Goal: Task Accomplishment & Management: Manage account settings

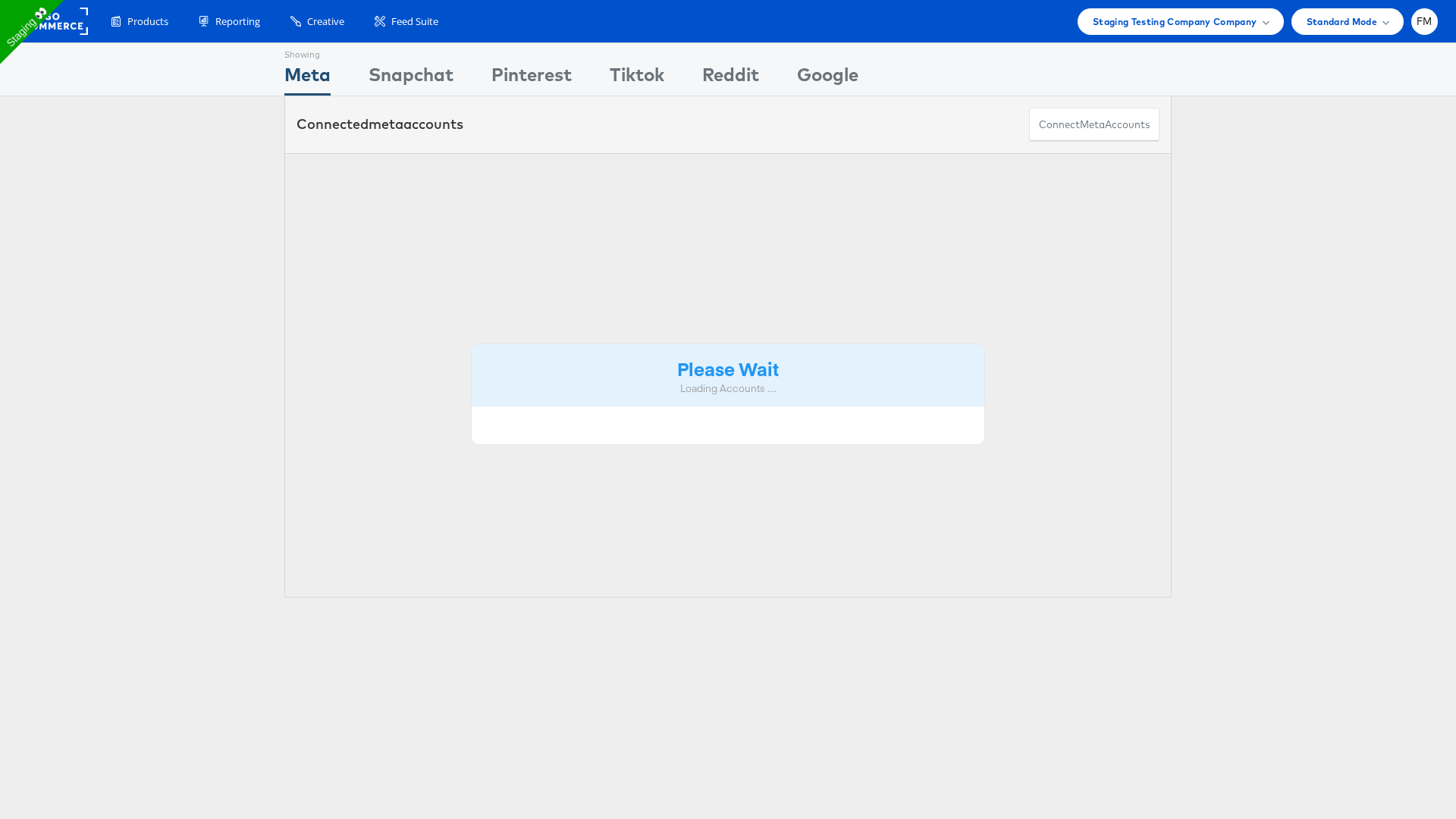
click at [64, 24] on rect at bounding box center [53, 21] width 70 height 27
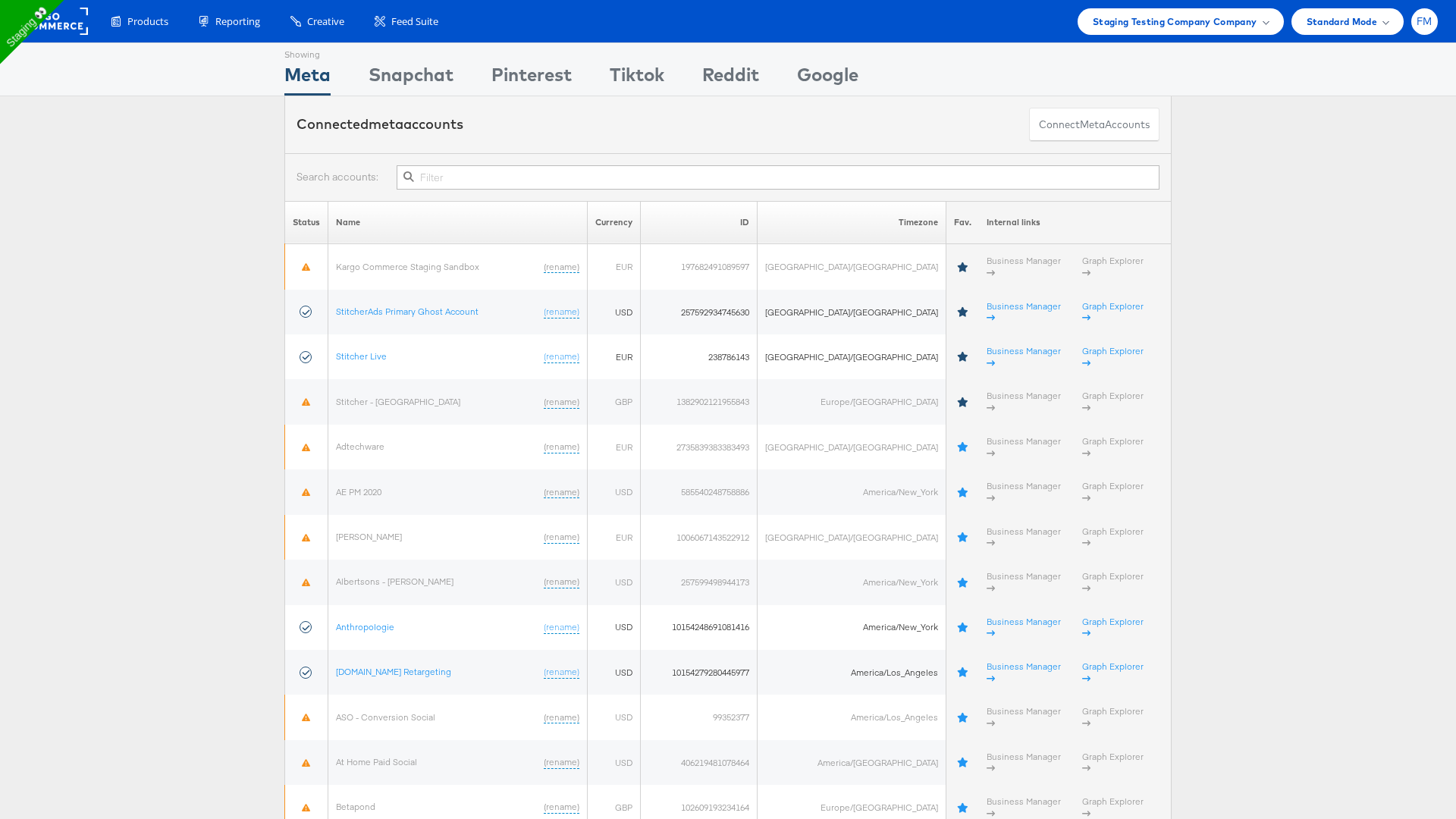
click at [1412, 13] on div "FM" at bounding box center [1424, 21] width 26 height 26
click at [1363, 153] on div "ADKIT" at bounding box center [1361, 145] width 129 height 17
click at [1373, 143] on div at bounding box center [1370, 144] width 50 height 4
